Goal: Find contact information: Find contact information

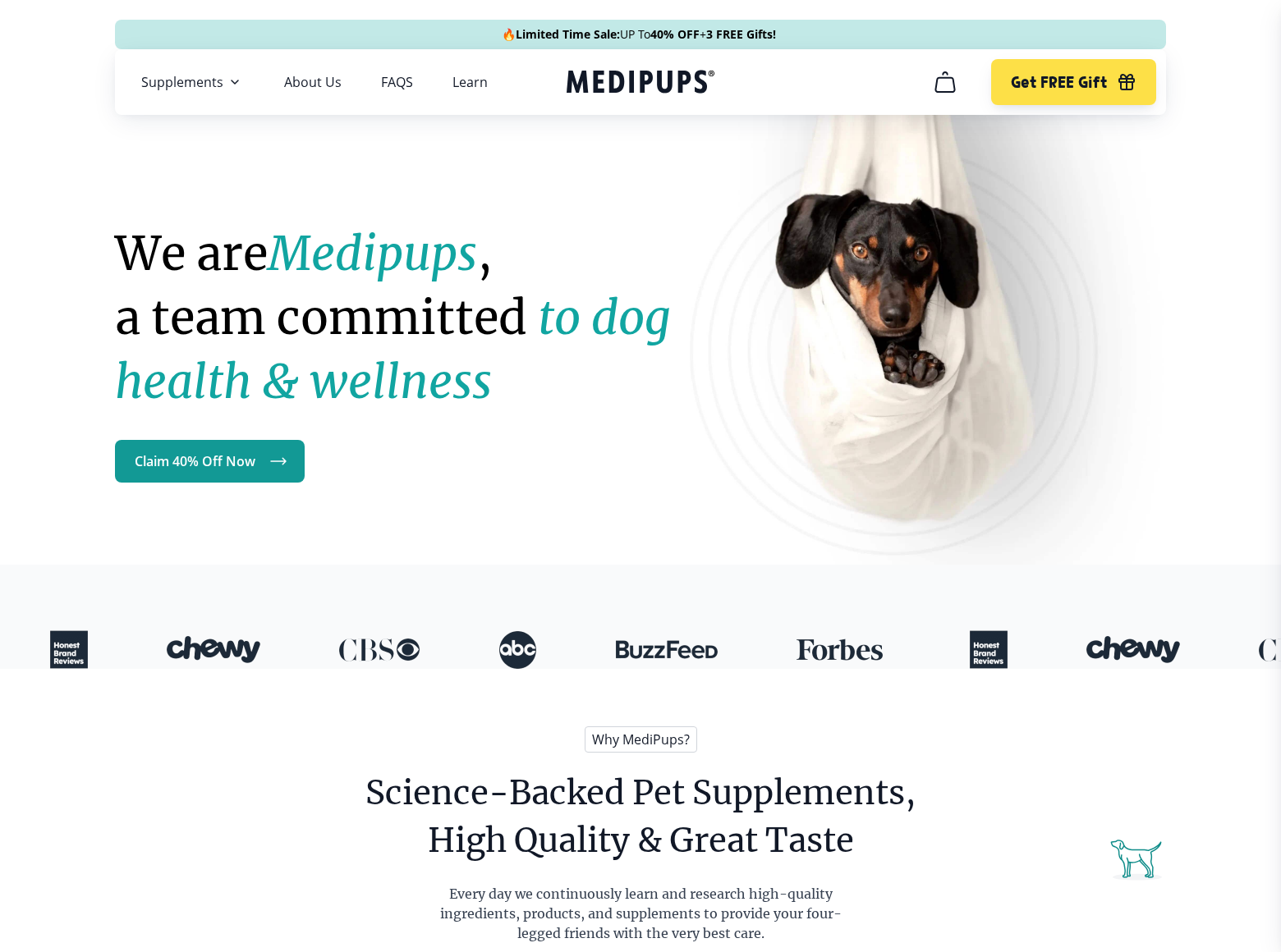
scroll to position [4292, 0]
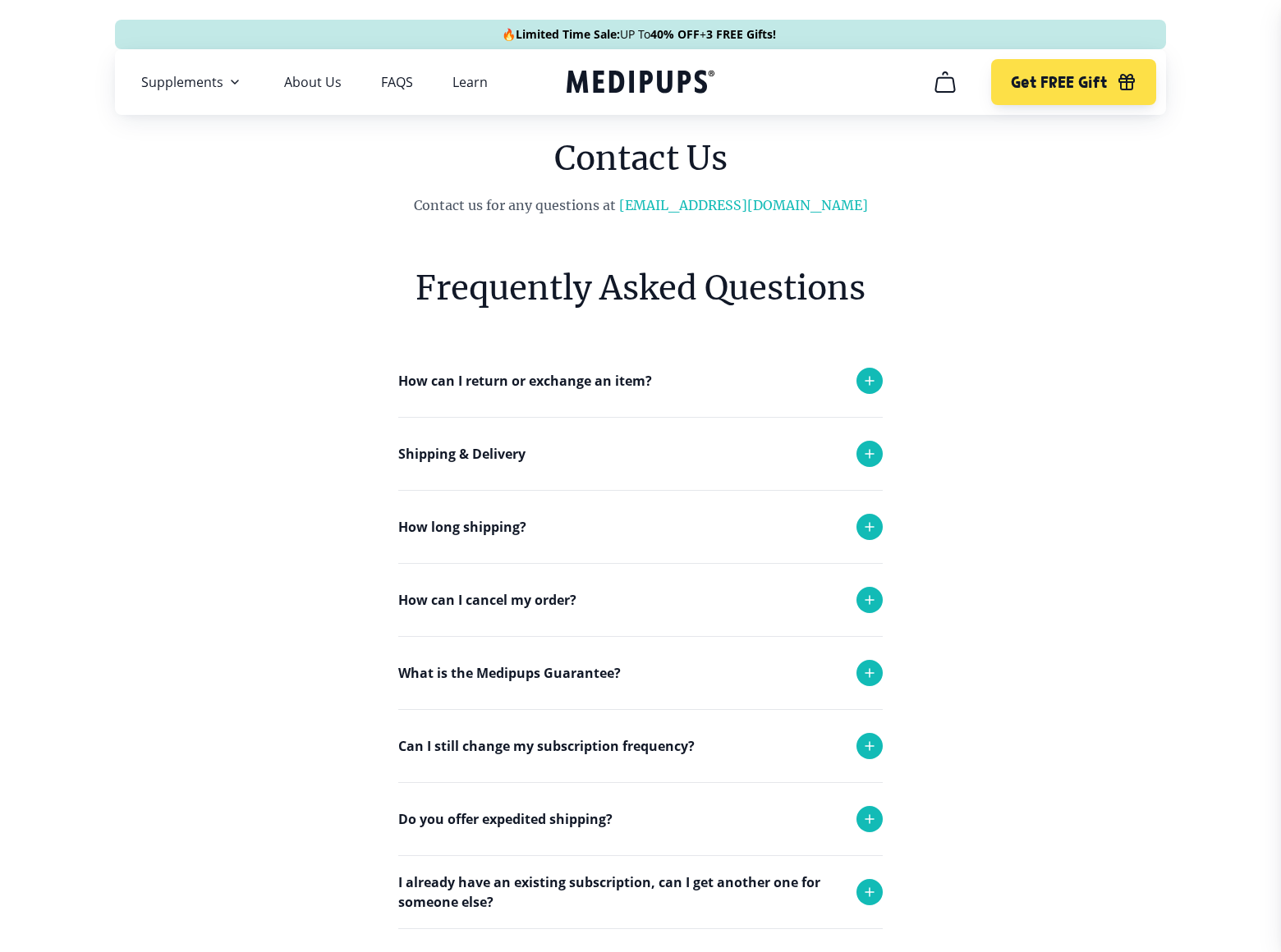
scroll to position [388, 0]
